Goal: Information Seeking & Learning: Learn about a topic

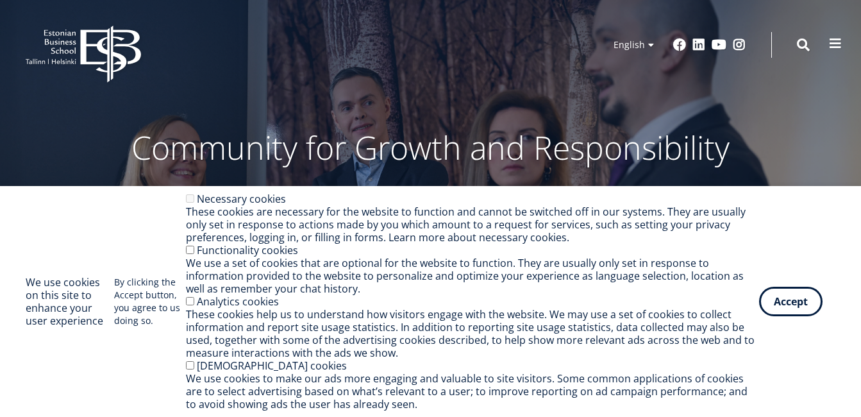
click at [839, 38] on span at bounding box center [835, 43] width 13 height 13
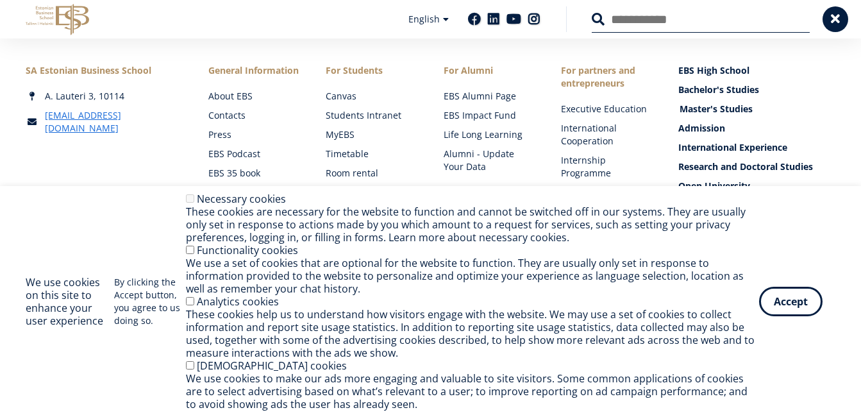
click at [703, 109] on link "Master's Studies" at bounding box center [758, 109] width 157 height 13
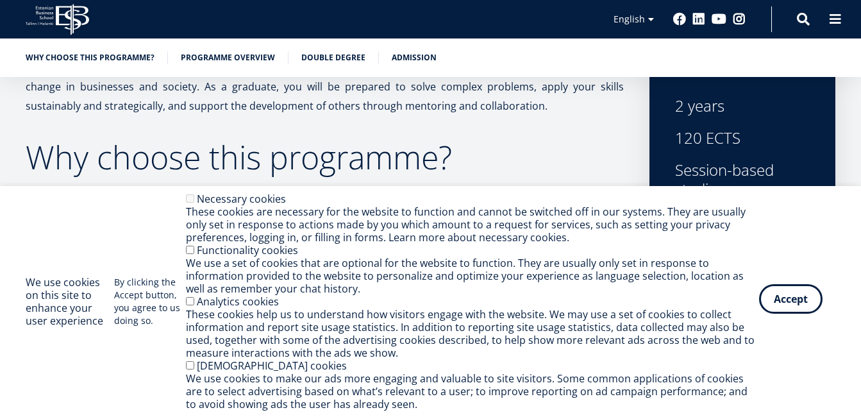
click at [791, 299] on button "Accept" at bounding box center [790, 299] width 63 height 30
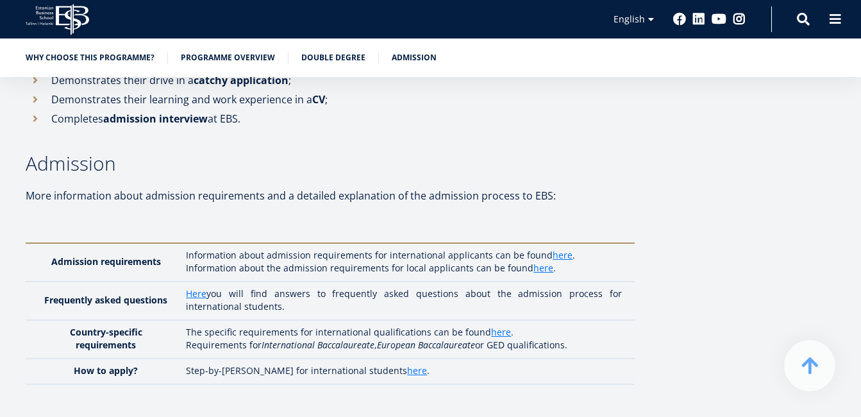
scroll to position [3783, 0]
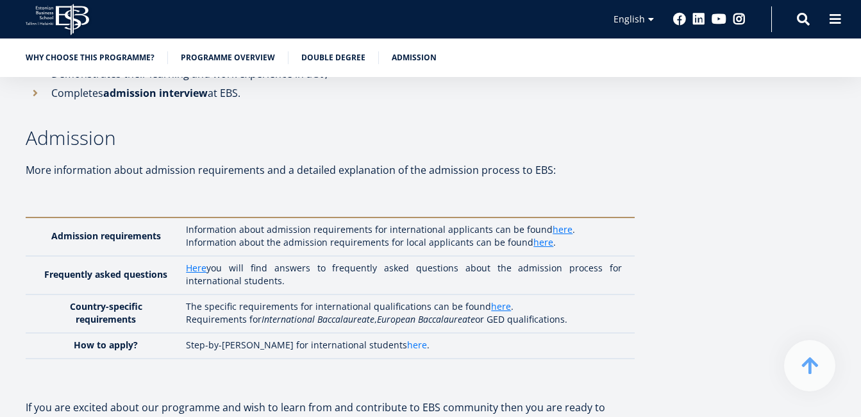
click at [407, 339] on link "here" at bounding box center [417, 345] width 20 height 13
drag, startPoint x: 861, startPoint y: 215, endPoint x: 865, endPoint y: 153, distance: 62.4
click at [861, 153] on html "EBS Logo Created with Sketch. Kasutaja konto menüü Log in Estonian Estonian Eng…" at bounding box center [430, 102] width 861 height 7770
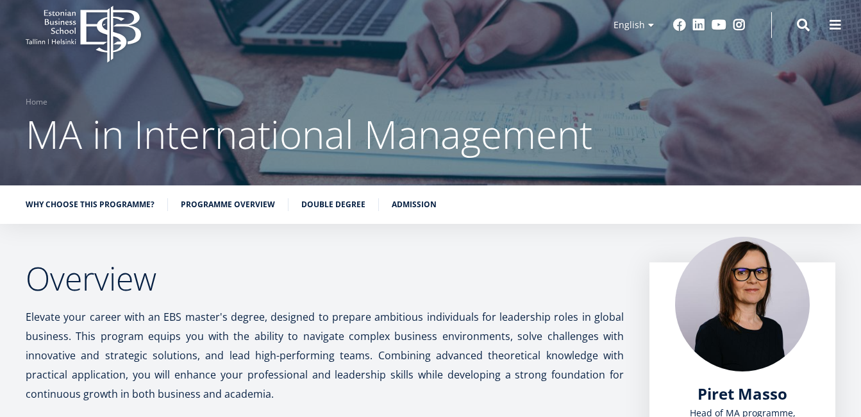
scroll to position [0, 0]
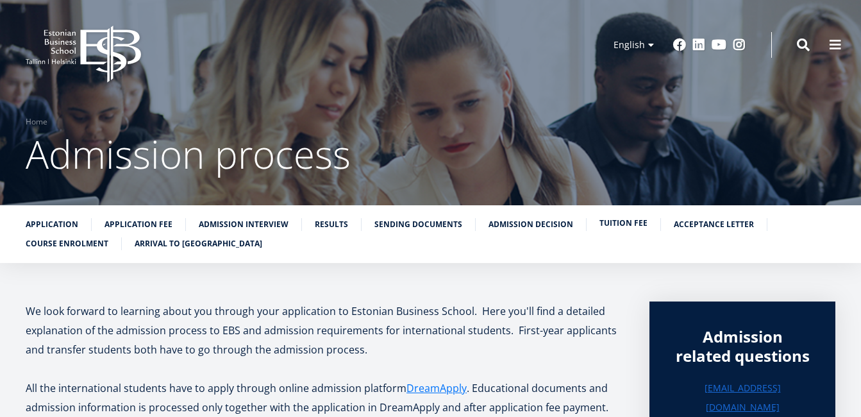
click at [609, 223] on link "Tuition fee" at bounding box center [624, 223] width 48 height 13
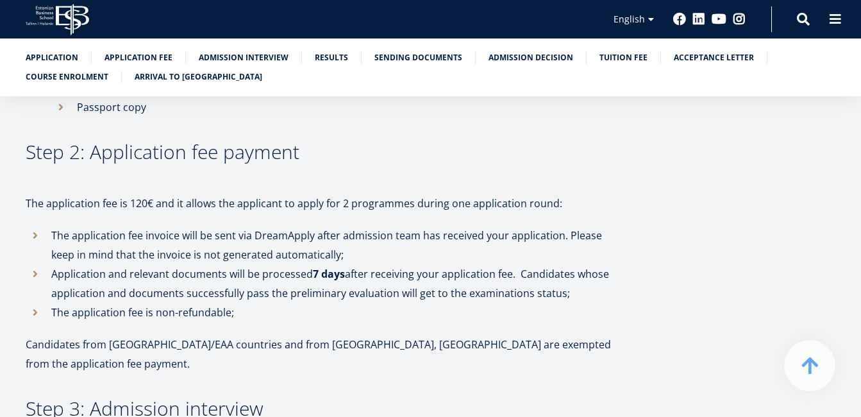
scroll to position [948, 0]
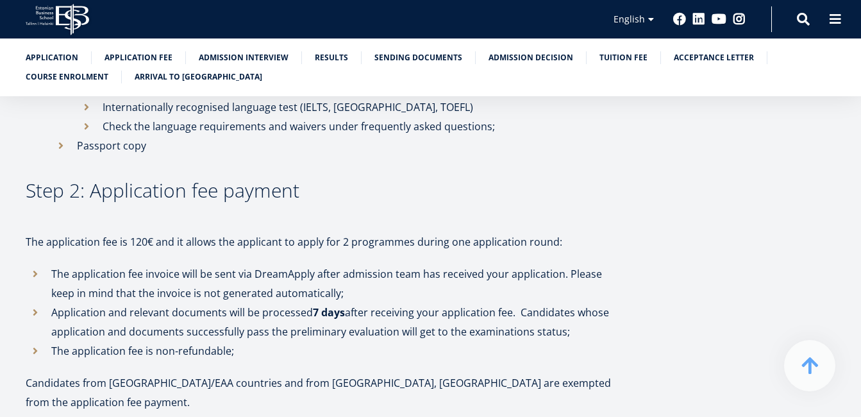
drag, startPoint x: 859, startPoint y: 107, endPoint x: 865, endPoint y: 99, distance: 10.1
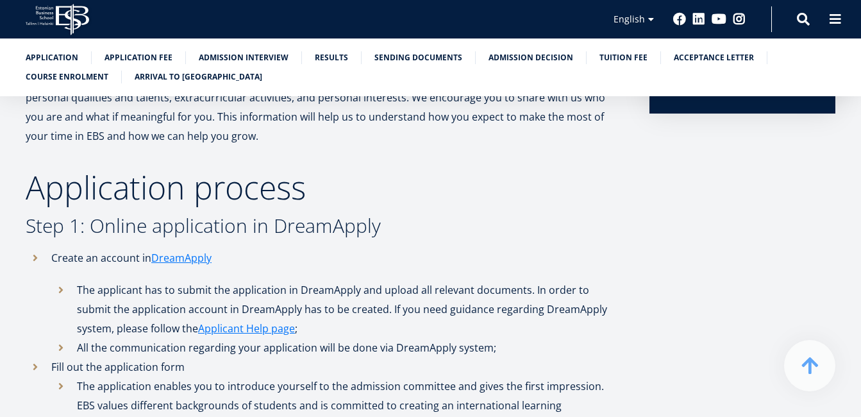
scroll to position [344, 0]
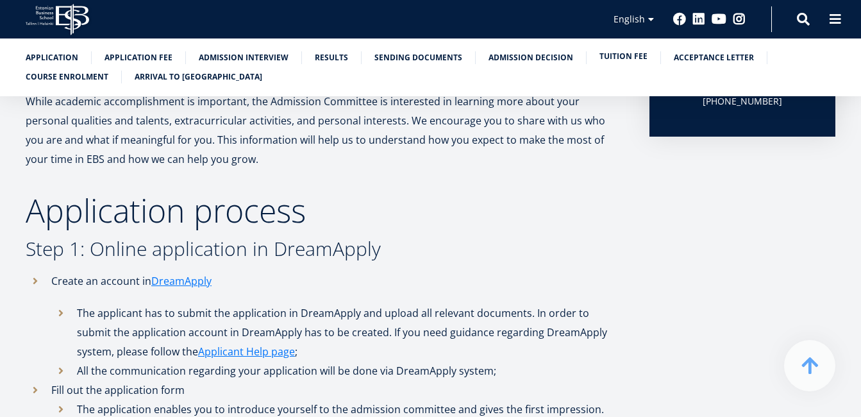
click at [603, 51] on link "Tuition fee" at bounding box center [624, 56] width 48 height 13
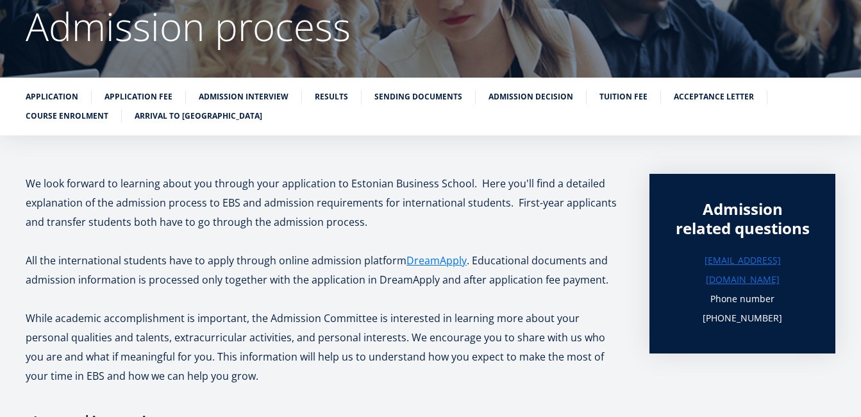
scroll to position [0, 0]
